Goal: Information Seeking & Learning: Find contact information

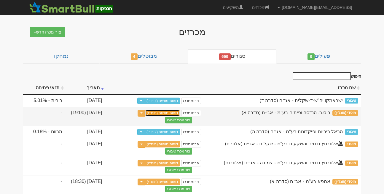
click at [171, 112] on link "דוחות סופיים (מוסדי)" at bounding box center [162, 113] width 35 height 7
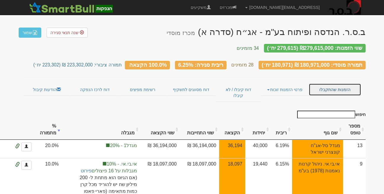
click at [340, 83] on link "הזמנות שהתקבלו" at bounding box center [334, 89] width 52 height 12
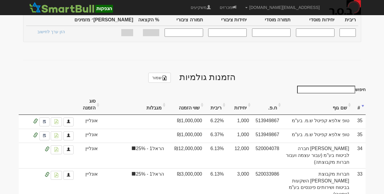
scroll to position [265, 0]
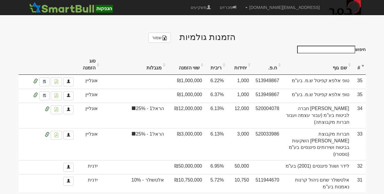
click at [88, 55] on th "סוג הזמנה" at bounding box center [88, 65] width 24 height 20
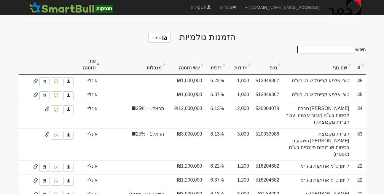
click at [88, 55] on th "סוג הזמנה" at bounding box center [88, 65] width 24 height 20
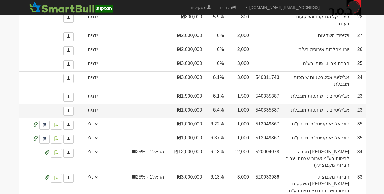
scroll to position [425, 0]
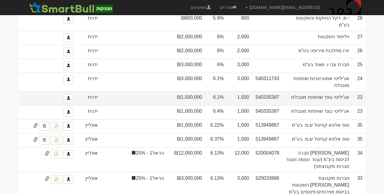
click at [102, 99] on td at bounding box center [134, 98] width 66 height 14
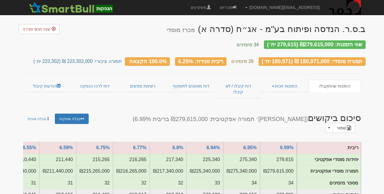
scroll to position [0, 0]
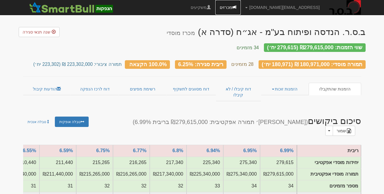
click at [241, 7] on link "מכרזים" at bounding box center [227, 7] width 25 height 15
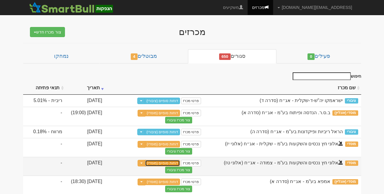
click at [161, 162] on link "דוחות סופיים (מוסדי)" at bounding box center [162, 163] width 35 height 7
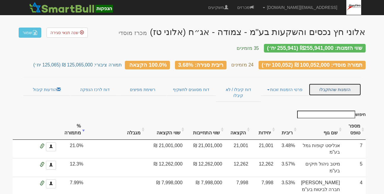
click at [336, 84] on link "הזמנות שהתקבלו" at bounding box center [334, 89] width 52 height 12
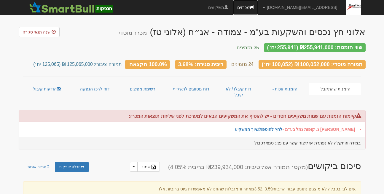
click at [258, 10] on link "מכרזים" at bounding box center [245, 7] width 25 height 15
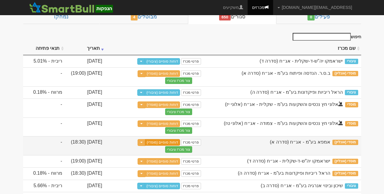
scroll to position [39, 0]
click at [159, 142] on link "דוחות סופיים (מוסדי)" at bounding box center [162, 142] width 35 height 7
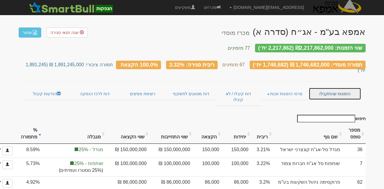
click at [339, 88] on link "הזמנות שהתקבלו" at bounding box center [334, 94] width 52 height 12
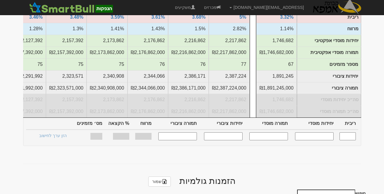
scroll to position [217, 0]
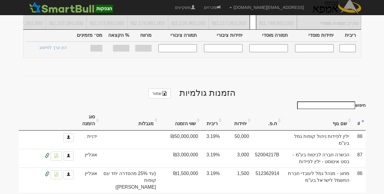
click at [92, 110] on th "סוג הזמנה" at bounding box center [88, 120] width 24 height 20
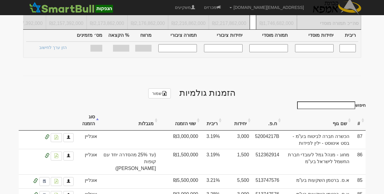
click at [92, 110] on th "סוג הזמנה" at bounding box center [88, 120] width 24 height 20
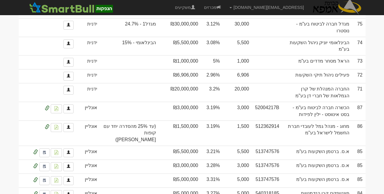
scroll to position [484, 0]
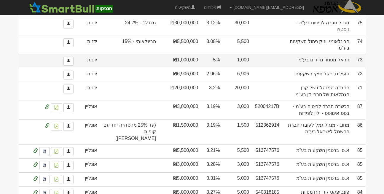
click at [137, 68] on td at bounding box center [129, 61] width 59 height 14
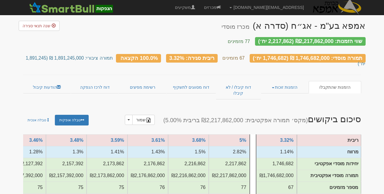
scroll to position [0, 0]
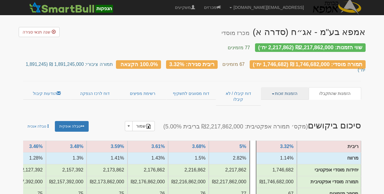
click at [284, 87] on link "הזמנות זוכות" at bounding box center [285, 93] width 48 height 12
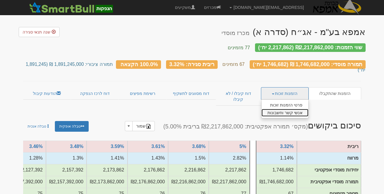
click at [285, 109] on link "אנשי קשר וחשבונות" at bounding box center [284, 113] width 47 height 8
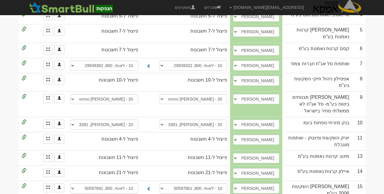
scroll to position [195, 0]
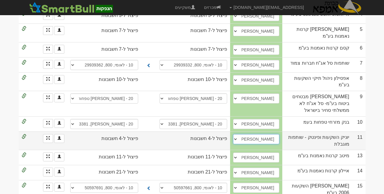
click at [268, 134] on select "[PERSON_NAME], 054-4818058, [EMAIL_ADDRESS][DOMAIN_NAME] [PERSON_NAME], 050-304…" at bounding box center [256, 139] width 46 height 10
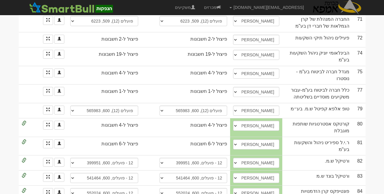
scroll to position [1189, 0]
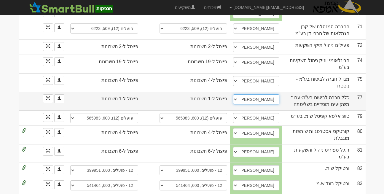
click at [277, 94] on select "קטי ברכה, 0546557155, kettyb@clal-ins.co.il ליאור מאיר, 054-2560002, liormei@cl…" at bounding box center [256, 99] width 46 height 10
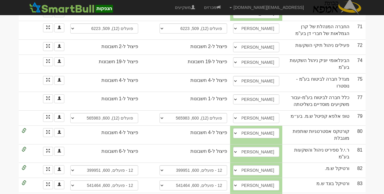
click at [55, 162] on td at bounding box center [48, 169] width 38 height 15
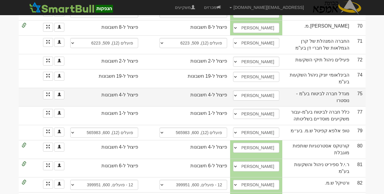
scroll to position [1174, 0]
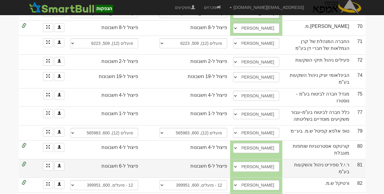
click at [43, 159] on td at bounding box center [48, 168] width 38 height 19
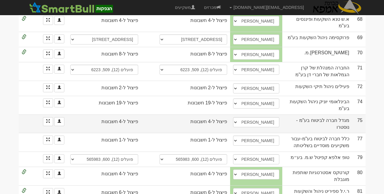
scroll to position [1146, 0]
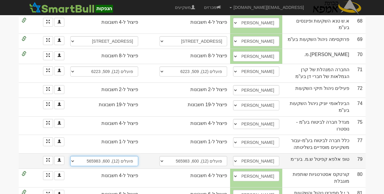
click at [106, 156] on select "פועלים (12), 600, 565983 12 - פועלים, 600, 565983 12 - פועלים, 600, 565983 12 -…" at bounding box center [104, 161] width 68 height 10
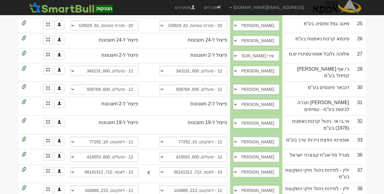
scroll to position [529, 0]
drag, startPoint x: 382, startPoint y: 119, endPoint x: 374, endPoint y: 116, distance: 8.5
click at [122, 185] on select "דיסקונט (11), 213, 104868 לאומי (10), 712, 68141385 פועלים (12), 600, 257381 בי…" at bounding box center [104, 190] width 68 height 10
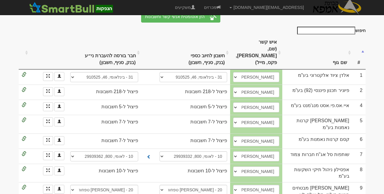
scroll to position [88, 0]
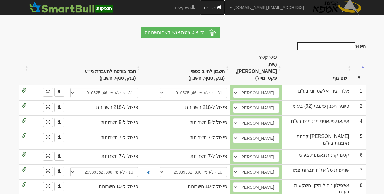
click at [225, 6] on link "מכרזים" at bounding box center [211, 7] width 25 height 15
